Goal: Information Seeking & Learning: Learn about a topic

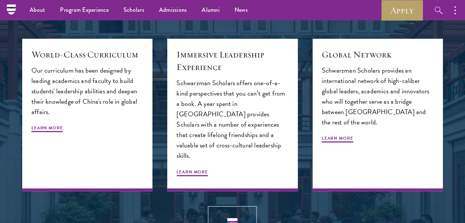
scroll to position [771, 0]
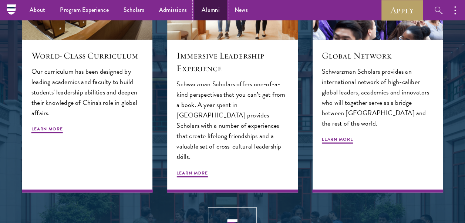
click at [214, 11] on link "Alumni" at bounding box center [210, 10] width 33 height 20
